Goal: Task Accomplishment & Management: Complete application form

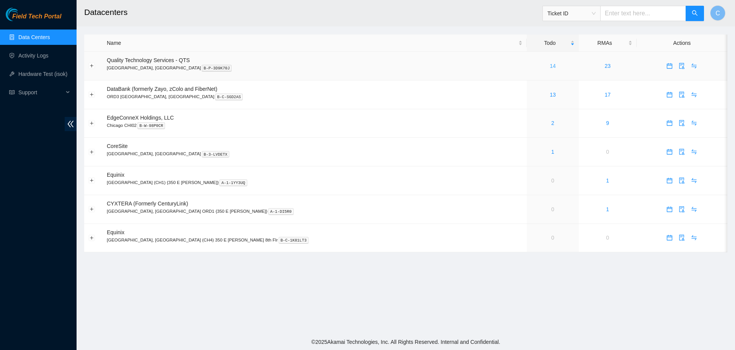
click at [550, 65] on link "14" at bounding box center [553, 66] width 6 height 6
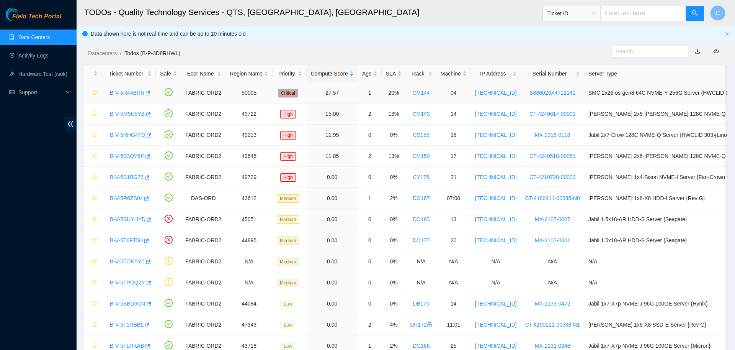
click at [132, 88] on div "B-V-5R44BRN" at bounding box center [129, 93] width 46 height 12
click at [40, 54] on link "Activity Logs" at bounding box center [33, 55] width 30 height 6
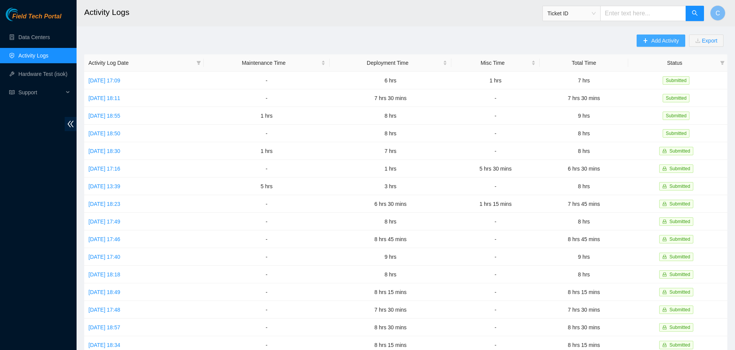
click at [646, 45] on button "Add Activity" at bounding box center [661, 40] width 48 height 12
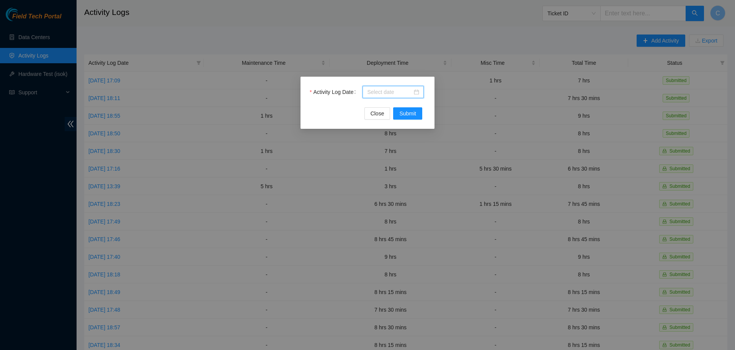
click at [400, 90] on input "Activity Log Date" at bounding box center [389, 92] width 45 height 8
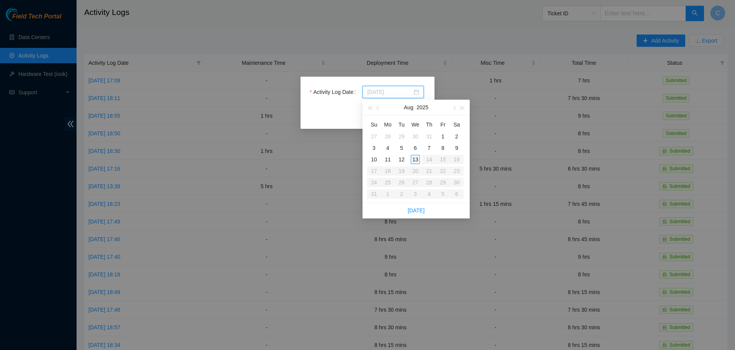
type input "[DATE]"
click at [416, 161] on div "13" at bounding box center [415, 159] width 9 height 9
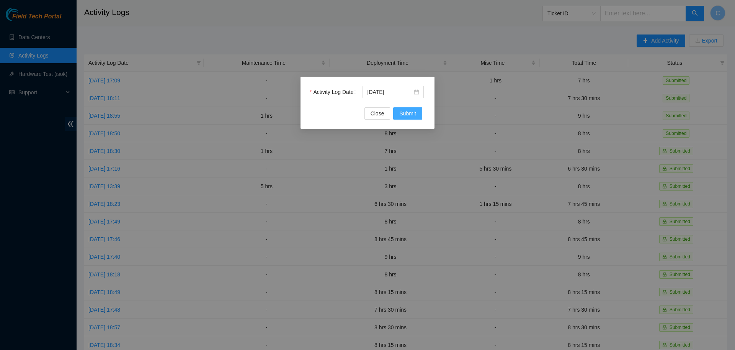
click at [416, 115] on button "Submit" at bounding box center [407, 113] width 29 height 12
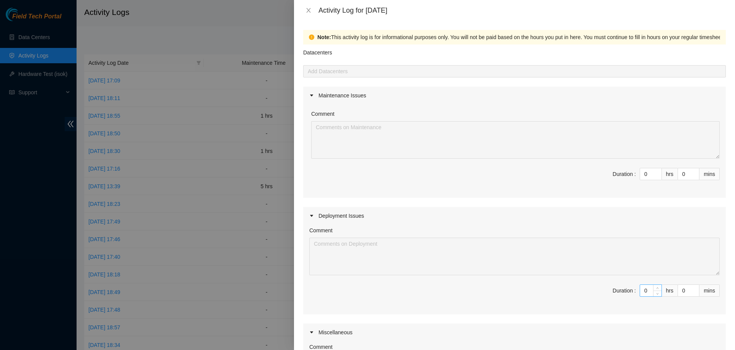
drag, startPoint x: 640, startPoint y: 290, endPoint x: 622, endPoint y: 288, distance: 17.3
click at [640, 288] on input "0" at bounding box center [650, 290] width 21 height 11
type input "8"
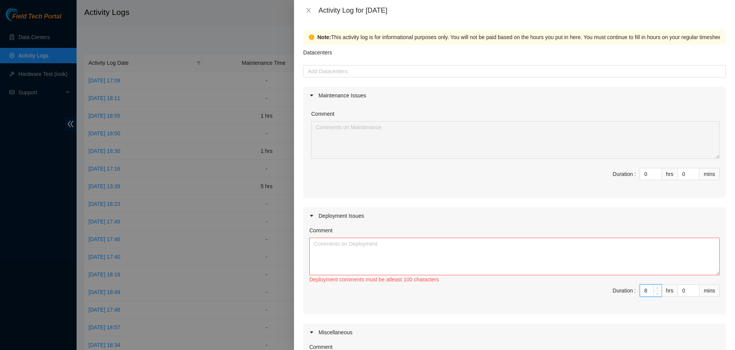
type input "8"
type input "3"
type input "30"
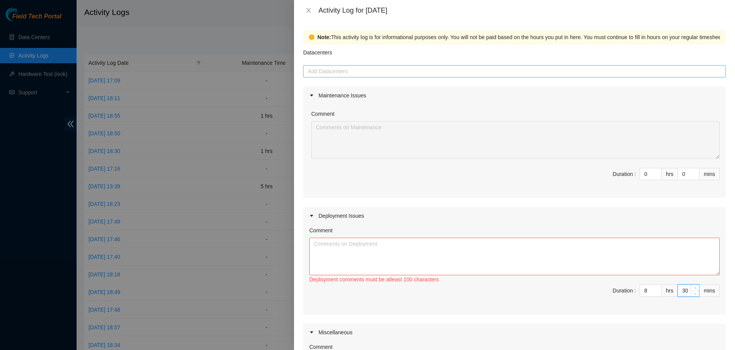
click at [528, 74] on div at bounding box center [514, 71] width 419 height 9
type input "30"
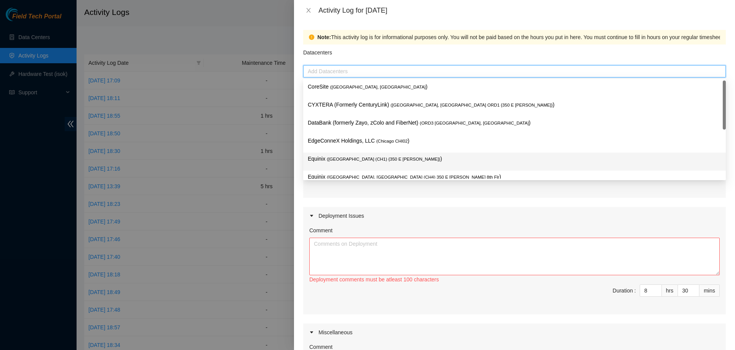
scroll to position [28, 0]
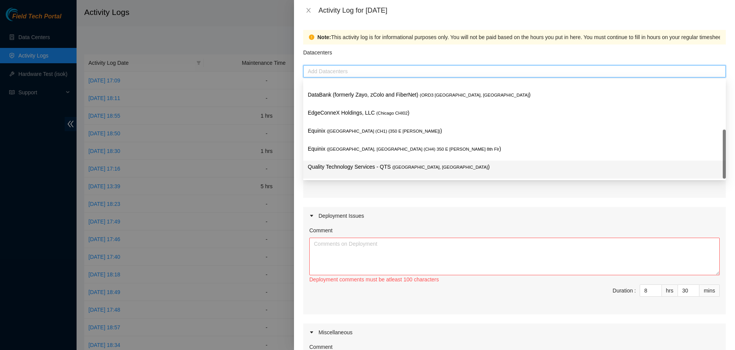
click at [354, 166] on p "Quality Technology Services - QTS ( [GEOGRAPHIC_DATA], [GEOGRAPHIC_DATA] )" at bounding box center [515, 166] width 414 height 9
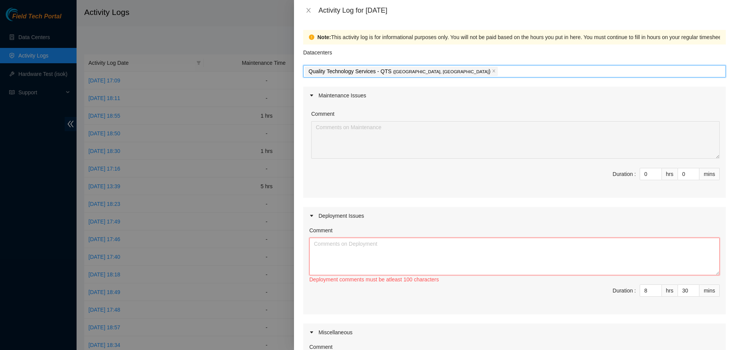
click at [385, 259] on textarea "Comment" at bounding box center [515, 257] width 411 height 38
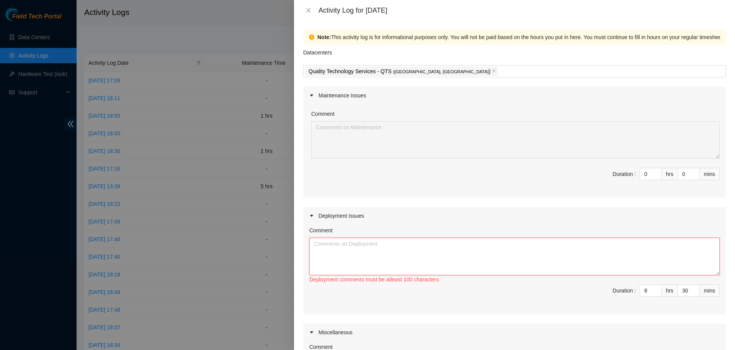
paste textarea "DP79607 DP79604 DP79605 DP77234 DP77235 DP77232 DP77230 DP79608 DP77233"
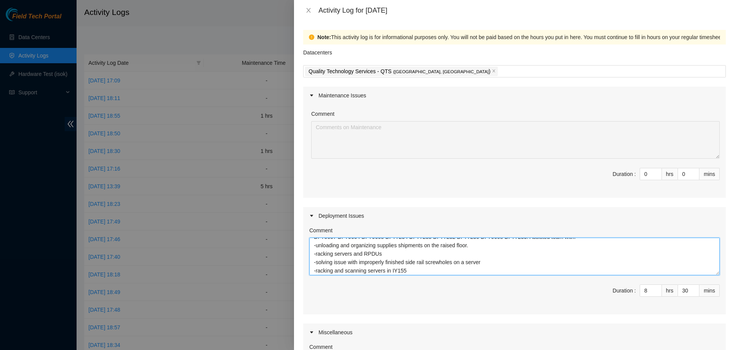
scroll to position [15, 0]
click at [422, 261] on textarea "DP79607 DP79604 DP79605 DP77234 DP77235 DP77232 DP77230 DP79608 DP77233: Assist…" at bounding box center [515, 257] width 411 height 38
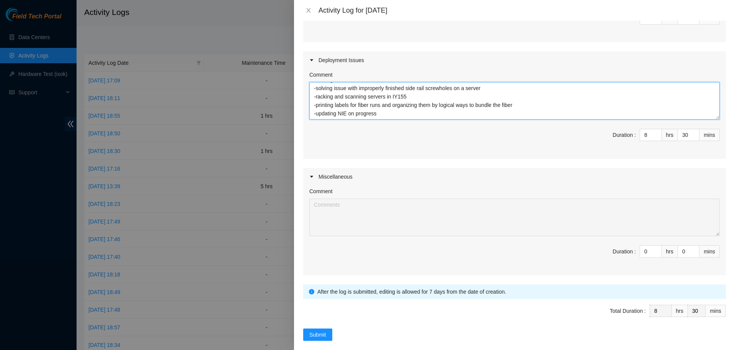
scroll to position [164, 0]
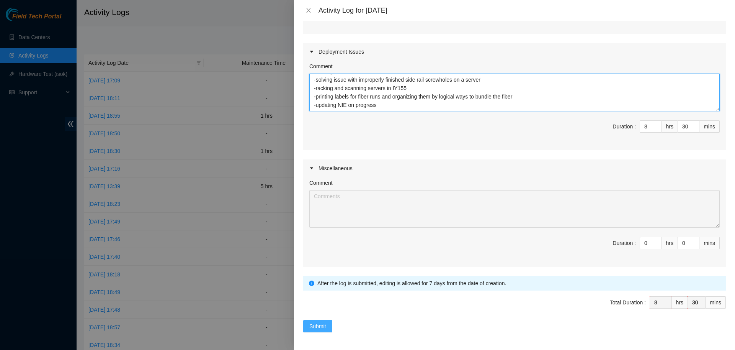
type textarea "DP79607 DP79604 DP79605 DP77234 DP77235 DP77232 DP77230 DP79608 DP77233: Assist…"
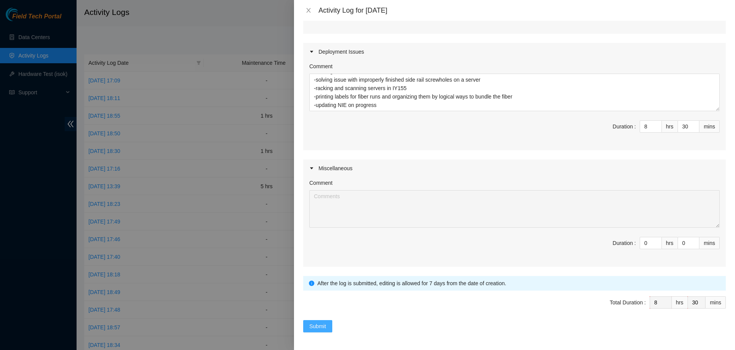
click at [317, 323] on span "Submit" at bounding box center [318, 326] width 17 height 8
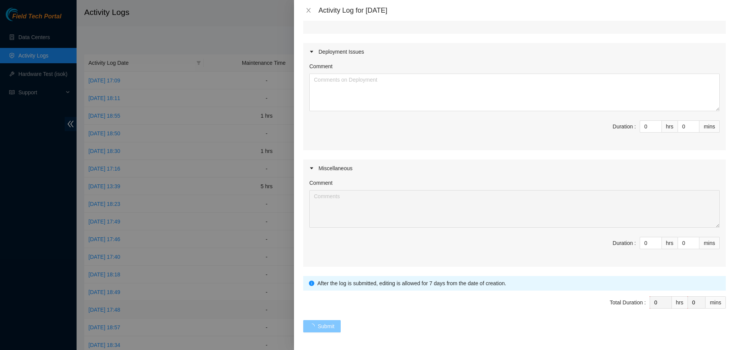
scroll to position [0, 0]
